Goal: Task Accomplishment & Management: Complete application form

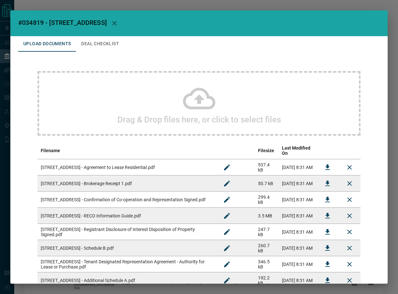
click at [32, 24] on span "#034819 - [STREET_ADDRESS]" at bounding box center [62, 23] width 89 height 8
copy span "034819"
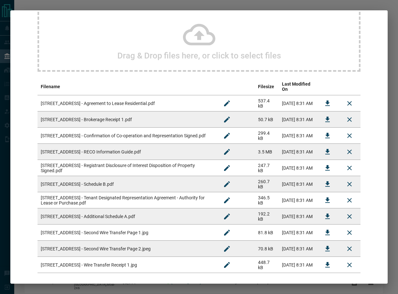
scroll to position [65, 0]
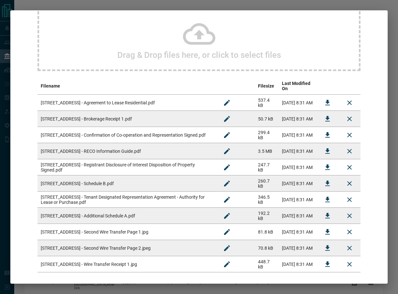
click at [323, 99] on icon "Download" at bounding box center [327, 103] width 8 height 8
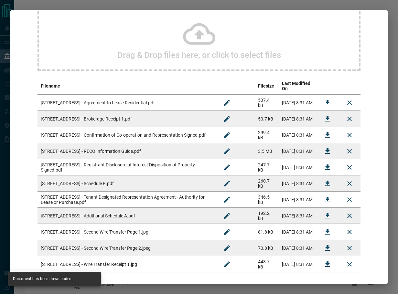
click at [331, 112] on td at bounding box center [327, 119] width 22 height 16
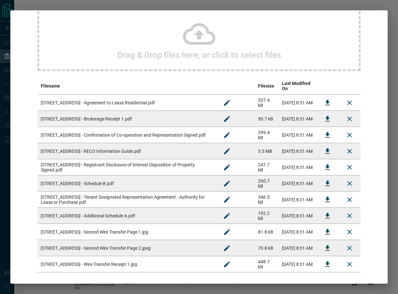
click at [319, 120] on button "Download" at bounding box center [327, 119] width 16 height 16
click at [325, 132] on icon "Download" at bounding box center [327, 134] width 5 height 5
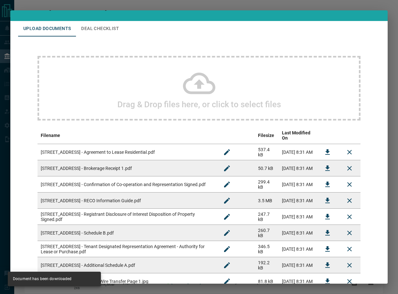
scroll to position [0, 0]
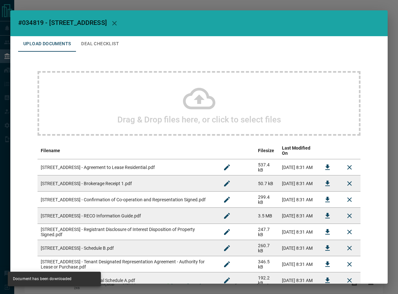
drag, startPoint x: 111, startPoint y: 38, endPoint x: 146, endPoint y: 4, distance: 49.6
click at [111, 38] on button "Deal Checklist" at bounding box center [100, 44] width 48 height 16
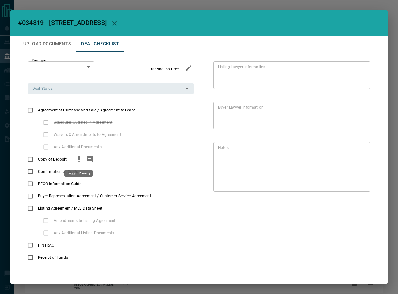
click at [77, 162] on icon "priority" at bounding box center [79, 159] width 8 height 8
click at [95, 159] on div "Copy of Deposit" at bounding box center [111, 159] width 166 height 12
click at [93, 157] on button "add note" at bounding box center [89, 159] width 11 height 12
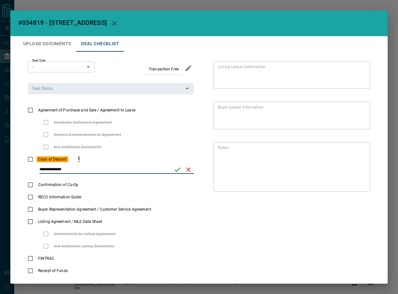
type input "**********"
click at [173, 172] on icon "save" at bounding box center [177, 170] width 8 height 8
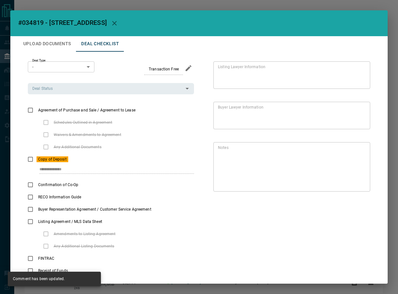
click at [18, 112] on div "**********" at bounding box center [198, 164] width 377 height 257
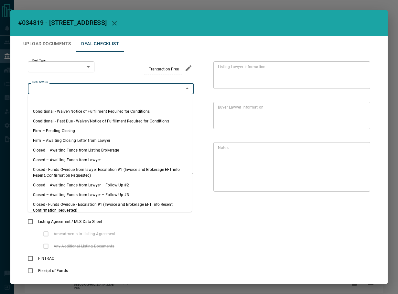
click at [68, 89] on input "Deal Status" at bounding box center [105, 88] width 151 height 7
click at [80, 128] on li "Firm – Pending Closing" at bounding box center [110, 131] width 164 height 10
type input "**********"
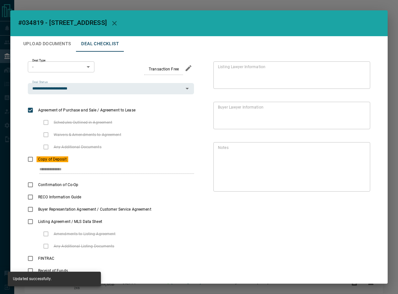
click at [76, 61] on div "**********" at bounding box center [198, 169] width 361 height 235
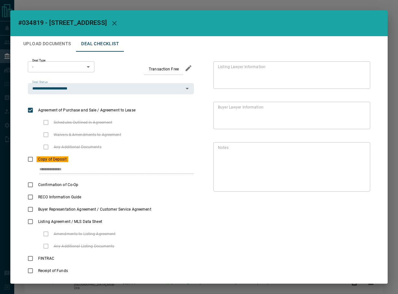
click at [76, 65] on body "Lead Transfers Leads Deals Listings Campaigns Quota Rules Agent Quotas Admin Mo…" at bounding box center [199, 181] width 398 height 363
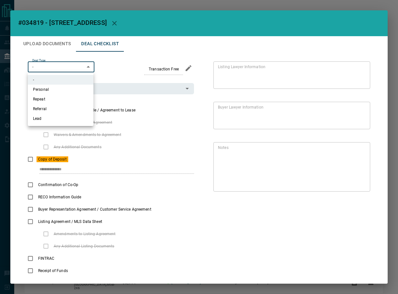
click at [58, 120] on li "Lead" at bounding box center [61, 119] width 66 height 10
type input "*"
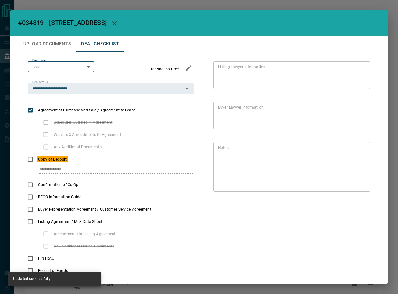
click at [37, 42] on button "Upload Documents" at bounding box center [47, 44] width 58 height 16
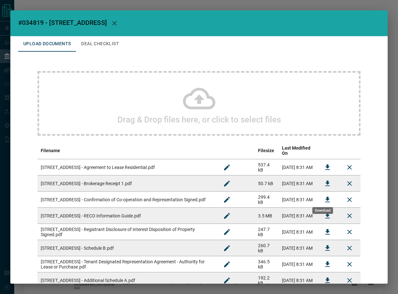
click at [323, 196] on icon "Download" at bounding box center [327, 200] width 8 height 8
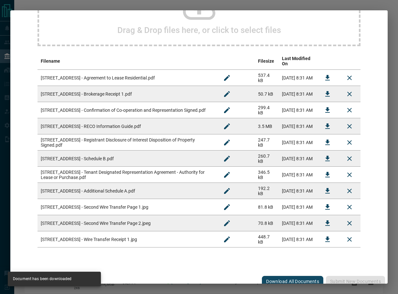
scroll to position [90, 0]
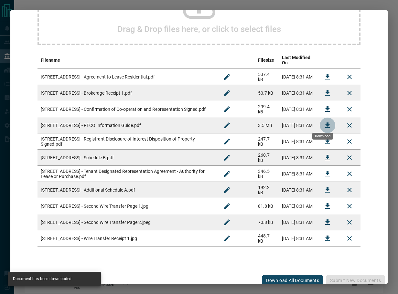
click at [323, 121] on icon "Download" at bounding box center [327, 125] width 8 height 8
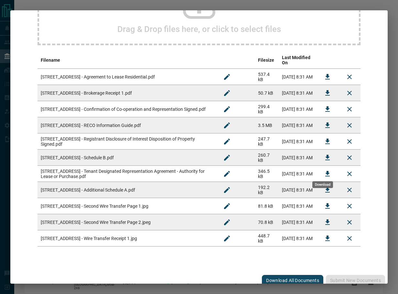
click at [323, 170] on icon "Download" at bounding box center [327, 174] width 8 height 8
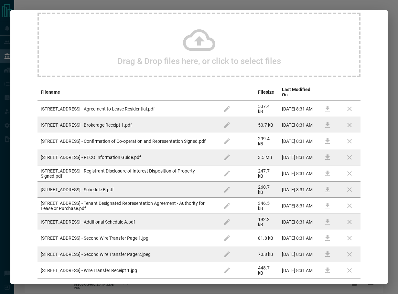
scroll to position [0, 0]
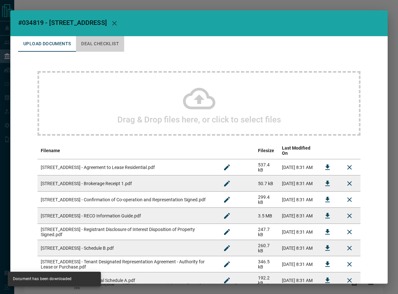
click at [113, 46] on button "Deal Checklist" at bounding box center [100, 44] width 48 height 16
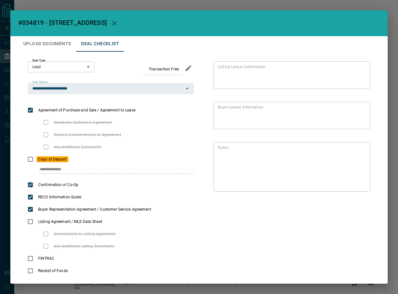
click at [55, 42] on button "Upload Documents" at bounding box center [47, 44] width 58 height 16
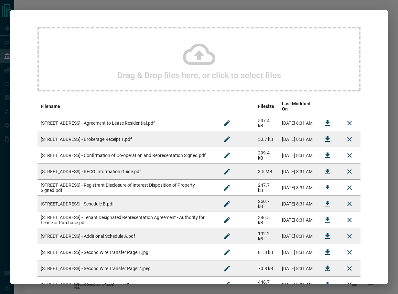
scroll to position [90, 0]
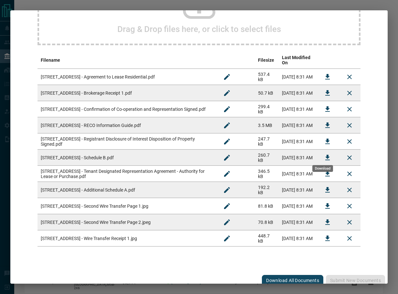
click at [325, 155] on icon "Download" at bounding box center [327, 157] width 5 height 5
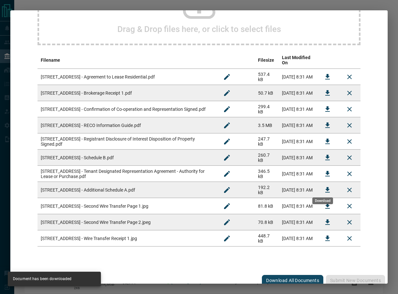
click at [324, 186] on icon "Download" at bounding box center [327, 190] width 8 height 8
click at [319, 200] on button "Download" at bounding box center [327, 206] width 16 height 16
click at [325, 220] on icon "Download" at bounding box center [327, 221] width 5 height 5
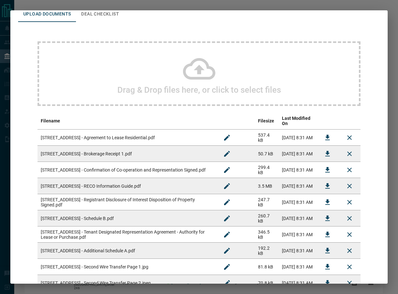
scroll to position [0, 0]
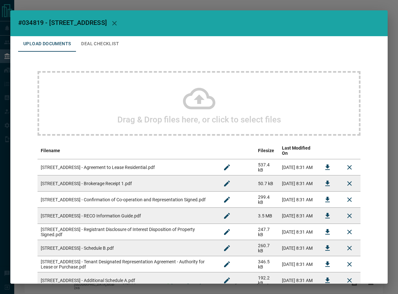
click at [107, 45] on button "Deal Checklist" at bounding box center [100, 44] width 48 height 16
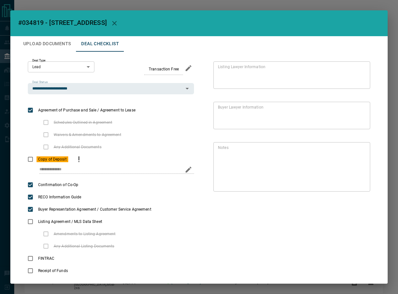
click at [187, 170] on icon "edit" at bounding box center [188, 170] width 8 height 8
type input "**********"
click at [173, 170] on icon "save" at bounding box center [177, 170] width 8 height 8
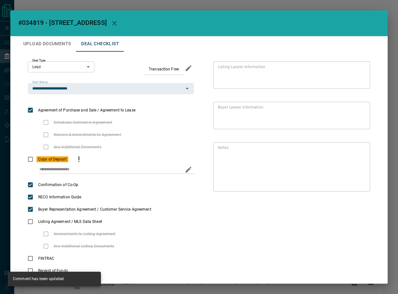
click at [54, 39] on button "Upload Documents" at bounding box center [47, 44] width 58 height 16
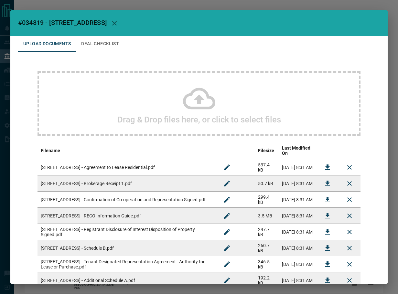
click at [114, 122] on div "Drag & Drop files here, or click to select files" at bounding box center [198, 103] width 323 height 65
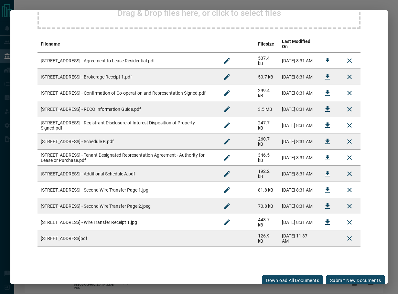
click at [358, 275] on button "Submit new documents" at bounding box center [355, 280] width 59 height 11
